Goal: Task Accomplishment & Management: Manage account settings

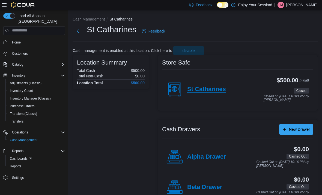
click at [213, 89] on h4 "St Catharines" at bounding box center [206, 89] width 39 height 7
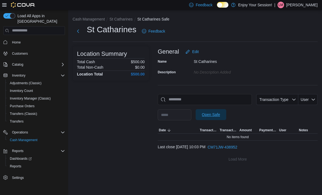
click at [223, 118] on span "Open Safe" at bounding box center [211, 114] width 24 height 11
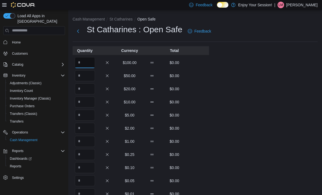
click at [87, 64] on input "Quantity" at bounding box center [85, 62] width 20 height 11
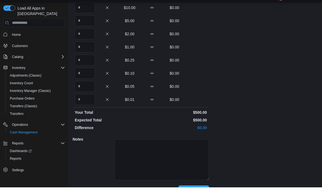
scroll to position [100, 0]
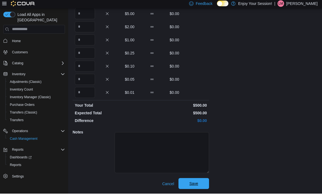
type input "*"
click at [202, 183] on span "Save" at bounding box center [194, 184] width 24 height 11
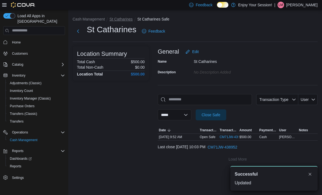
click at [130, 21] on button "St Catharines" at bounding box center [120, 19] width 23 height 4
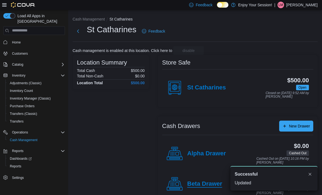
click at [206, 181] on h4 "Beta Drawer" at bounding box center [204, 183] width 35 height 7
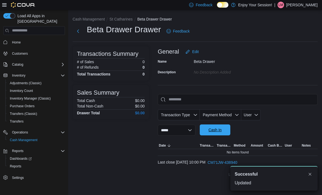
click at [230, 127] on button "Cash In" at bounding box center [215, 129] width 31 height 11
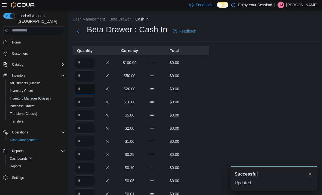
click at [88, 92] on input "Quantity" at bounding box center [85, 88] width 20 height 11
type input "*"
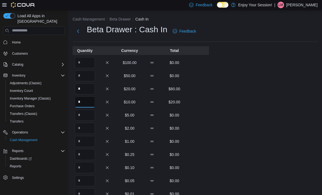
type input "*"
type input "**"
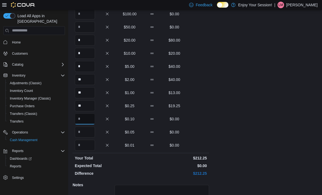
scroll to position [44, 0]
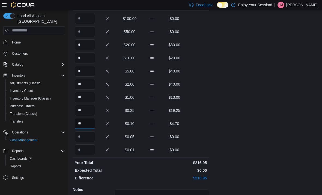
type input "**"
click at [87, 45] on input "*" at bounding box center [85, 44] width 20 height 11
type input "*"
click at [236, 155] on div "Cash Management Beta Drawer Cash In Beta Drawer : Cash In Feedback Quantity Cur…" at bounding box center [195, 108] width 254 height 285
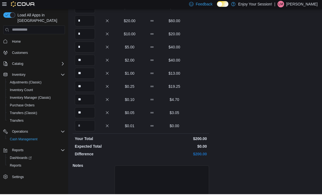
scroll to position [83, 0]
